Goal: Transaction & Acquisition: Purchase product/service

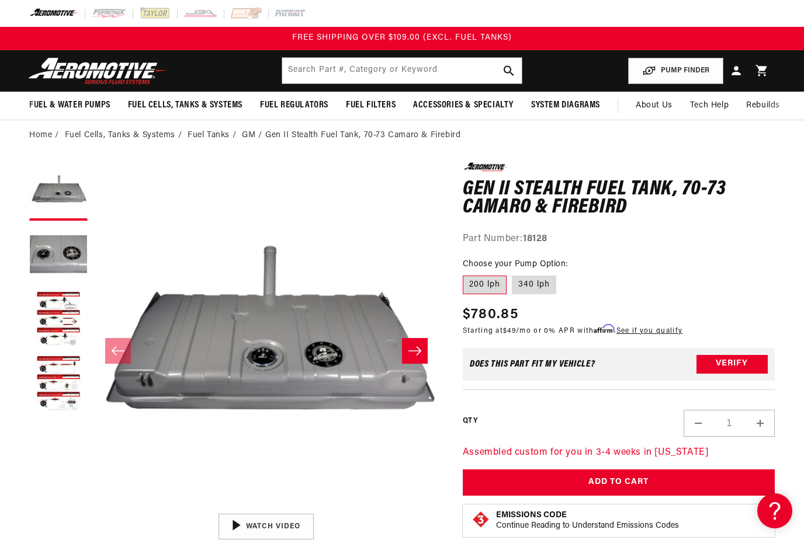
click at [533, 283] on label "340 lph" at bounding box center [534, 285] width 44 height 19
click at [513, 274] on input "340 lph" at bounding box center [512, 273] width 1 height 1
radio input "true"
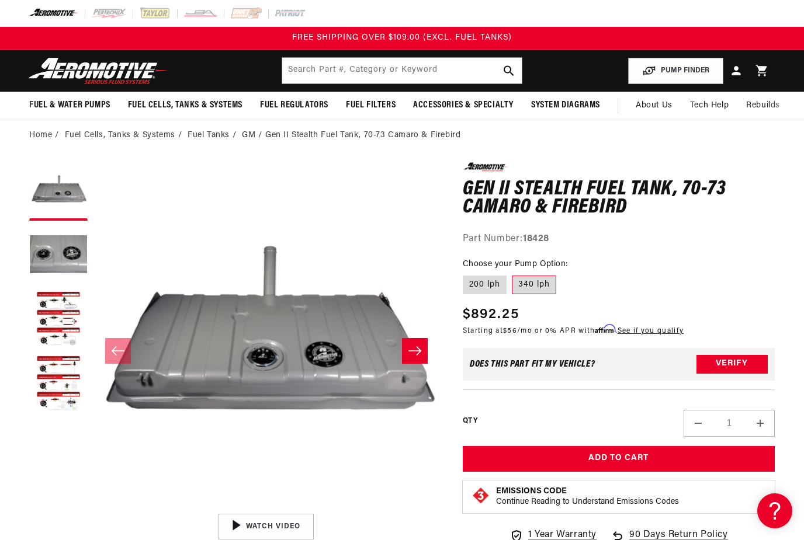
click at [413, 357] on button "Slide right" at bounding box center [415, 351] width 26 height 26
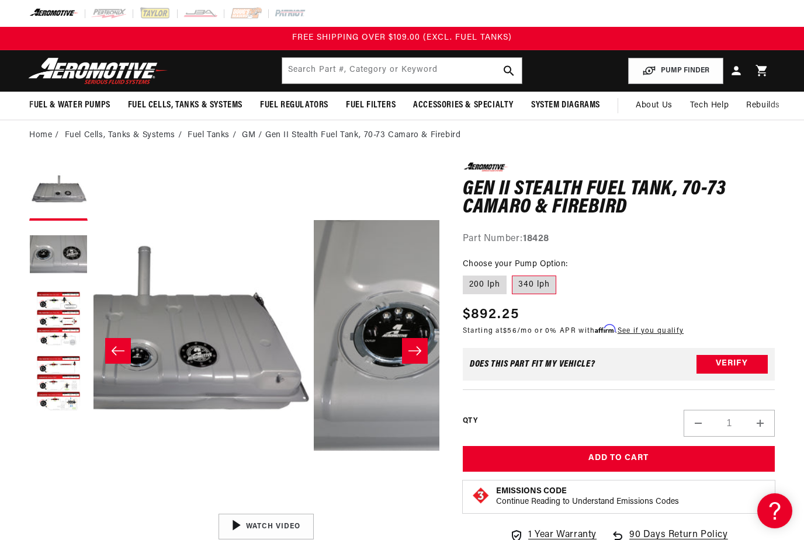
scroll to position [0, 346]
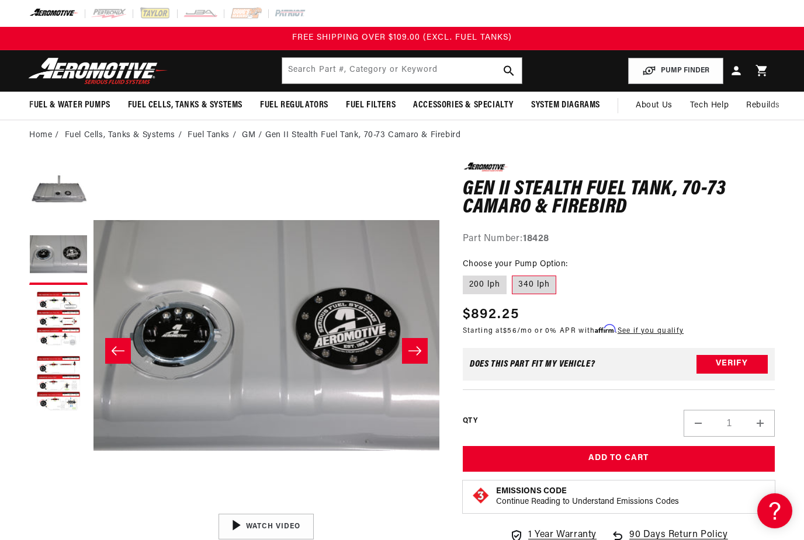
click at [421, 349] on icon "Slide right" at bounding box center [415, 351] width 14 height 12
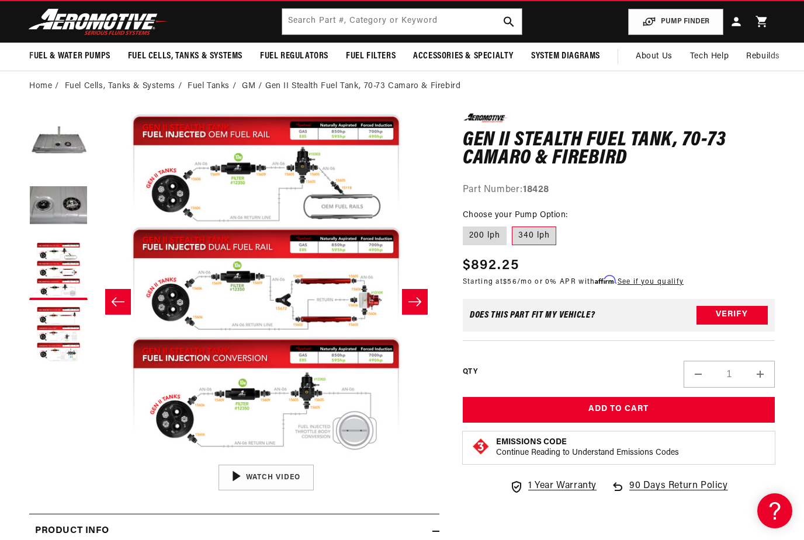
scroll to position [48, 0]
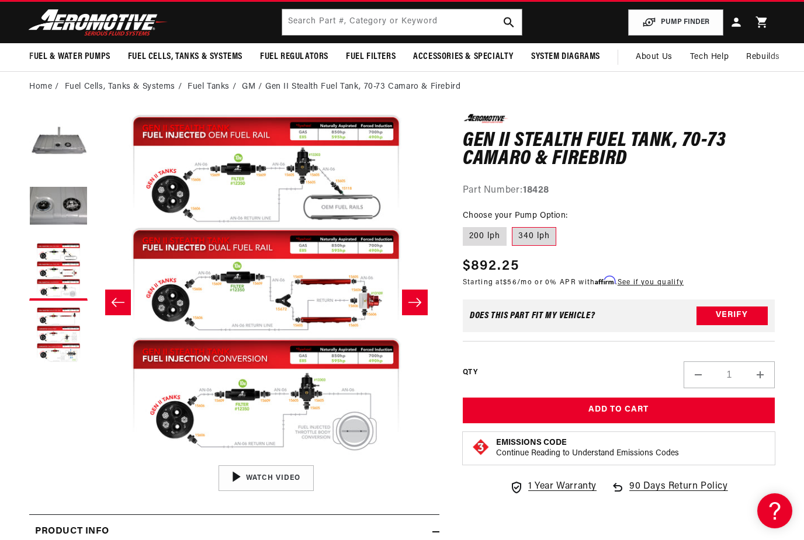
click at [266, 483] on div "01:47" at bounding box center [266, 478] width 177 height 99
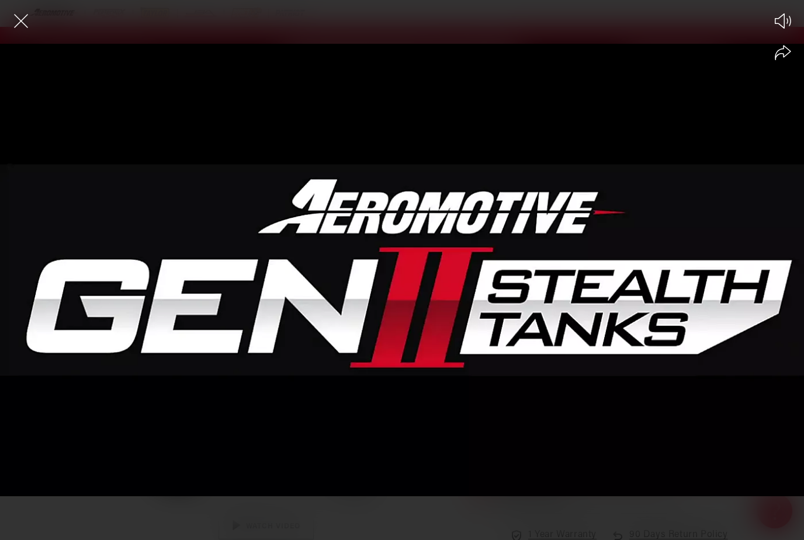
click at [712, 196] on div at bounding box center [402, 291] width 804 height 500
click at [268, 307] on div at bounding box center [402, 291] width 804 height 500
click at [26, 26] on icon "Close the video player" at bounding box center [21, 21] width 14 height 14
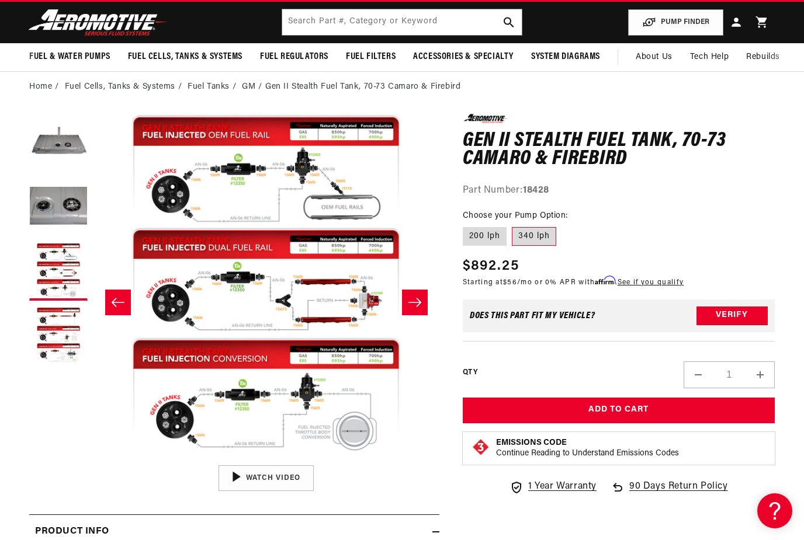
click at [252, 482] on div "01:47" at bounding box center [266, 478] width 177 height 99
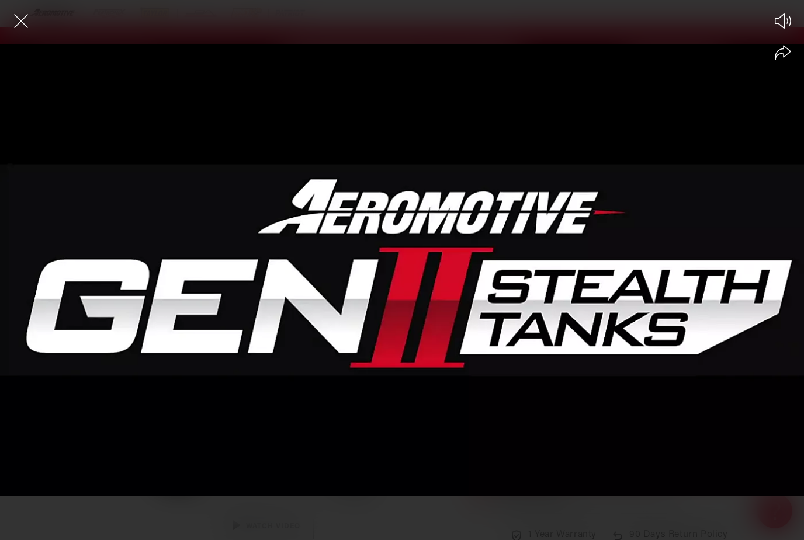
click at [26, 21] on icon "Close the video player" at bounding box center [21, 21] width 26 height 26
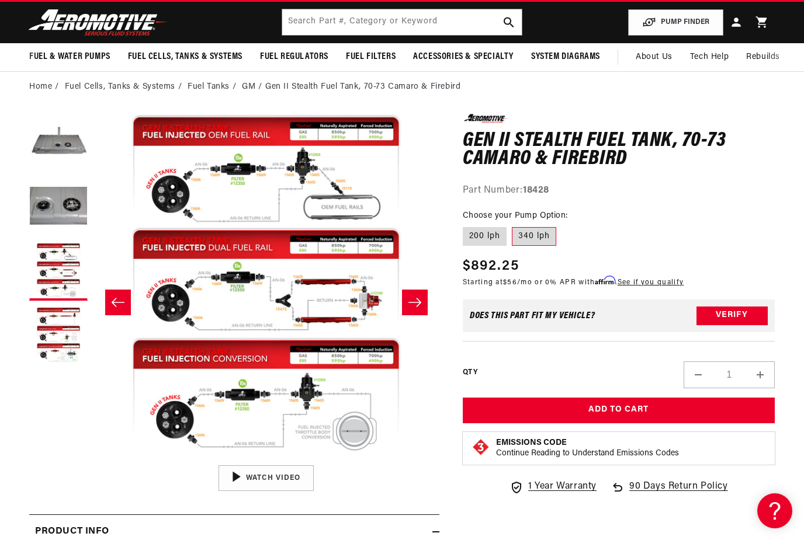
click at [484, 234] on label "200 lph" at bounding box center [485, 236] width 44 height 19
click at [466, 226] on input "200 lph" at bounding box center [466, 225] width 1 height 1
radio input "true"
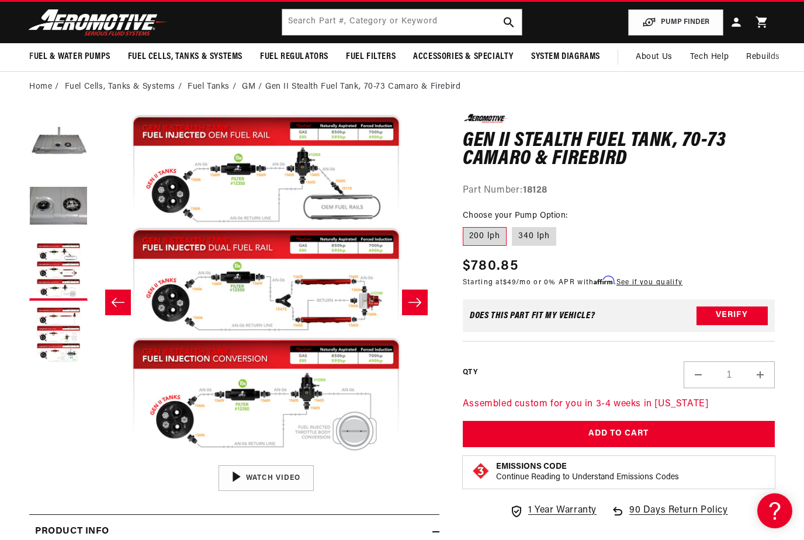
click at [541, 238] on label "340 lph" at bounding box center [534, 236] width 44 height 19
click at [513, 226] on input "340 lph" at bounding box center [512, 225] width 1 height 1
radio input "true"
